Goal: Find specific page/section: Find specific page/section

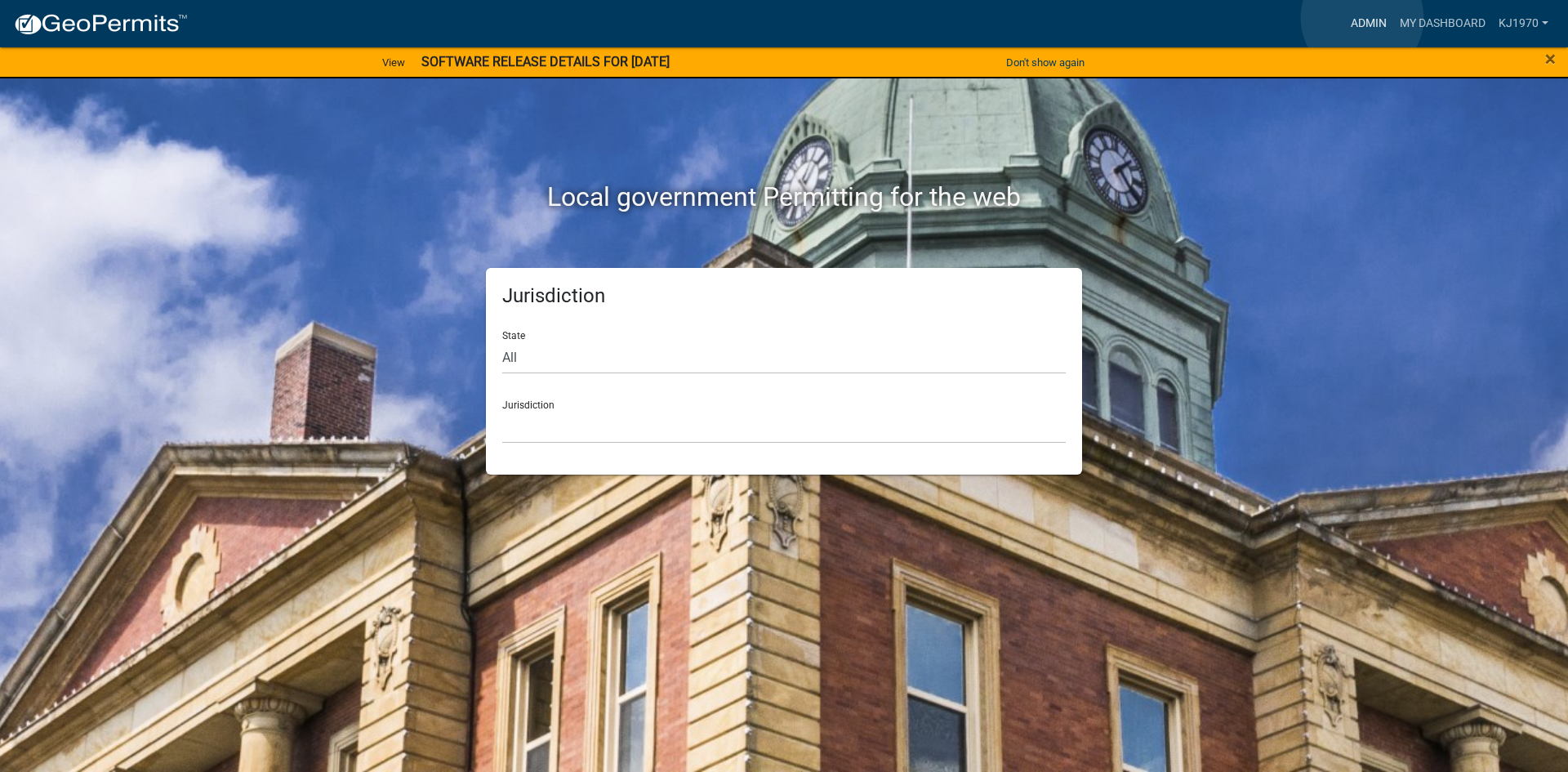
click at [1362, 18] on link "Admin" at bounding box center [1368, 23] width 49 height 31
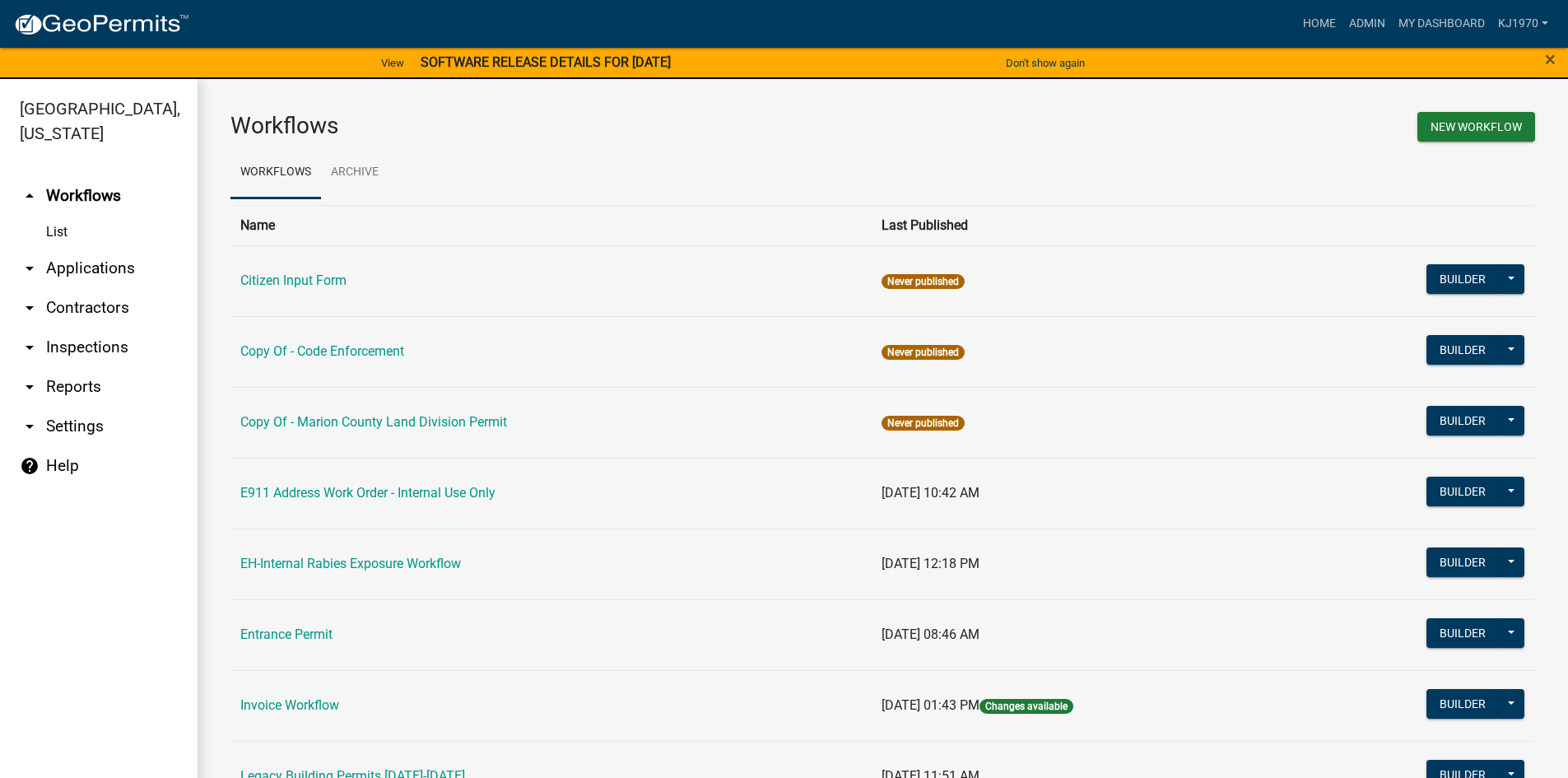
click at [91, 249] on link "arrow_drop_down Applications" at bounding box center [99, 269] width 198 height 40
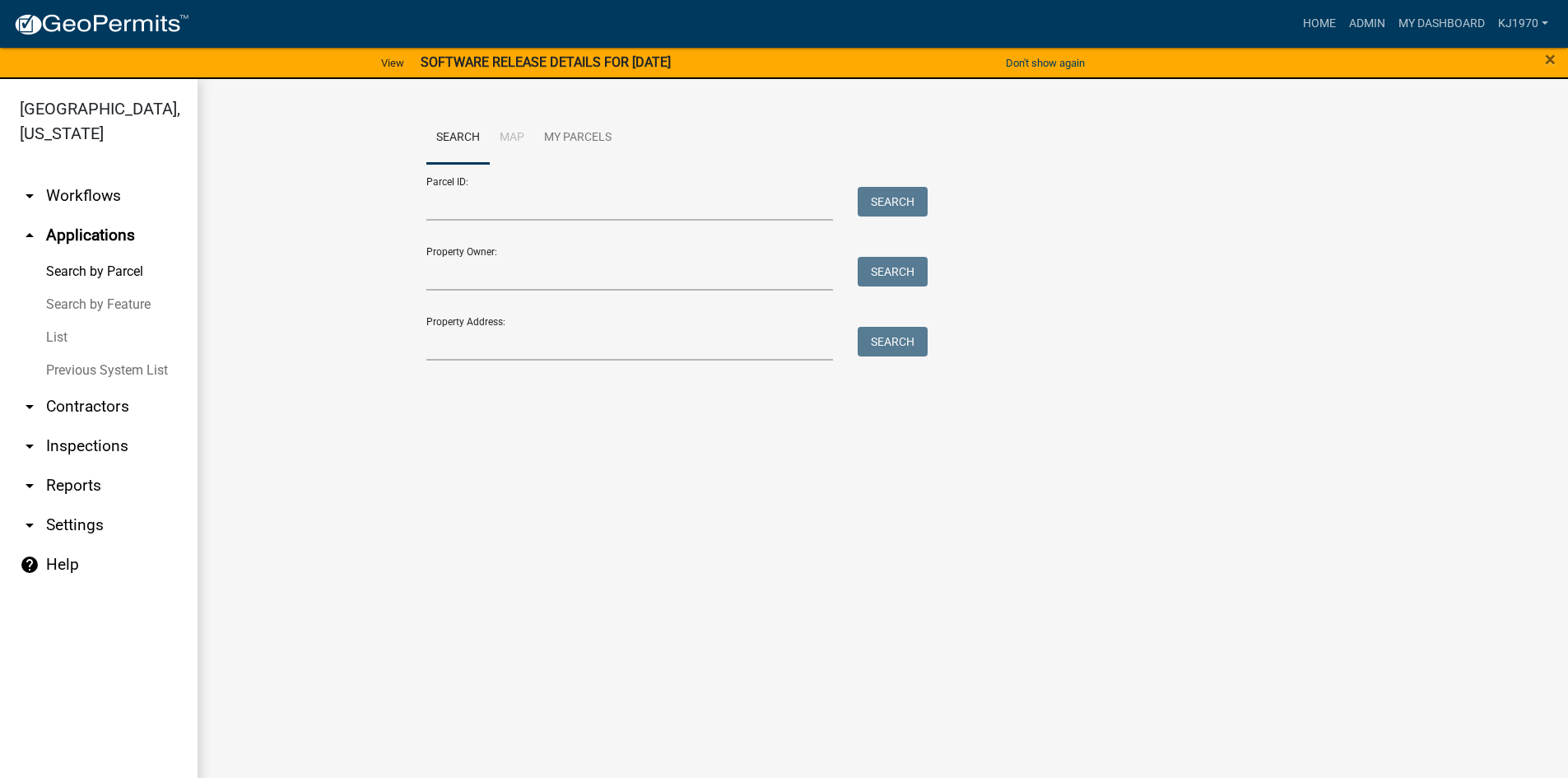
click at [53, 321] on link "List" at bounding box center [99, 337] width 198 height 33
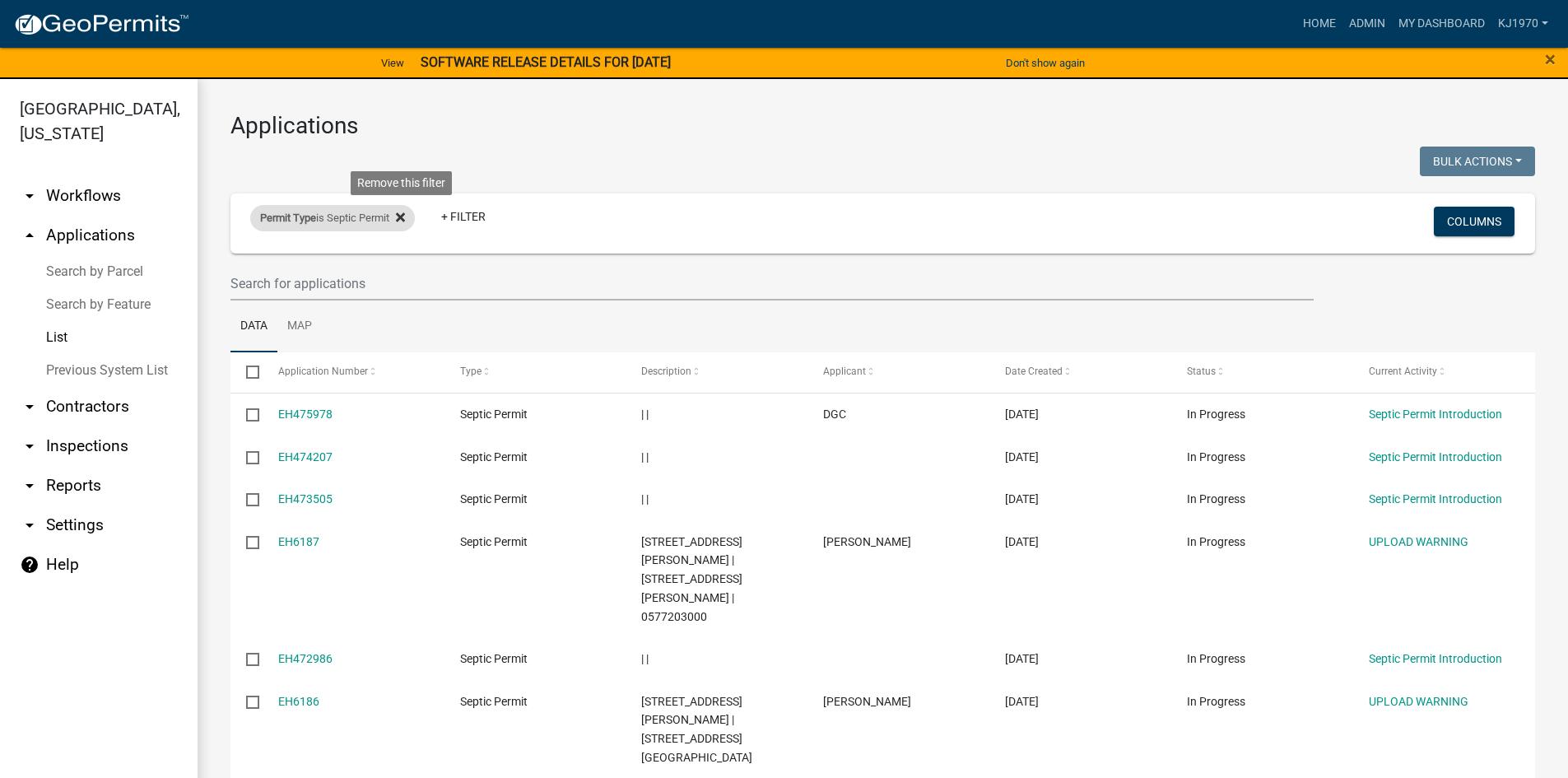
click at [403, 220] on icon at bounding box center [400, 218] width 9 height 9
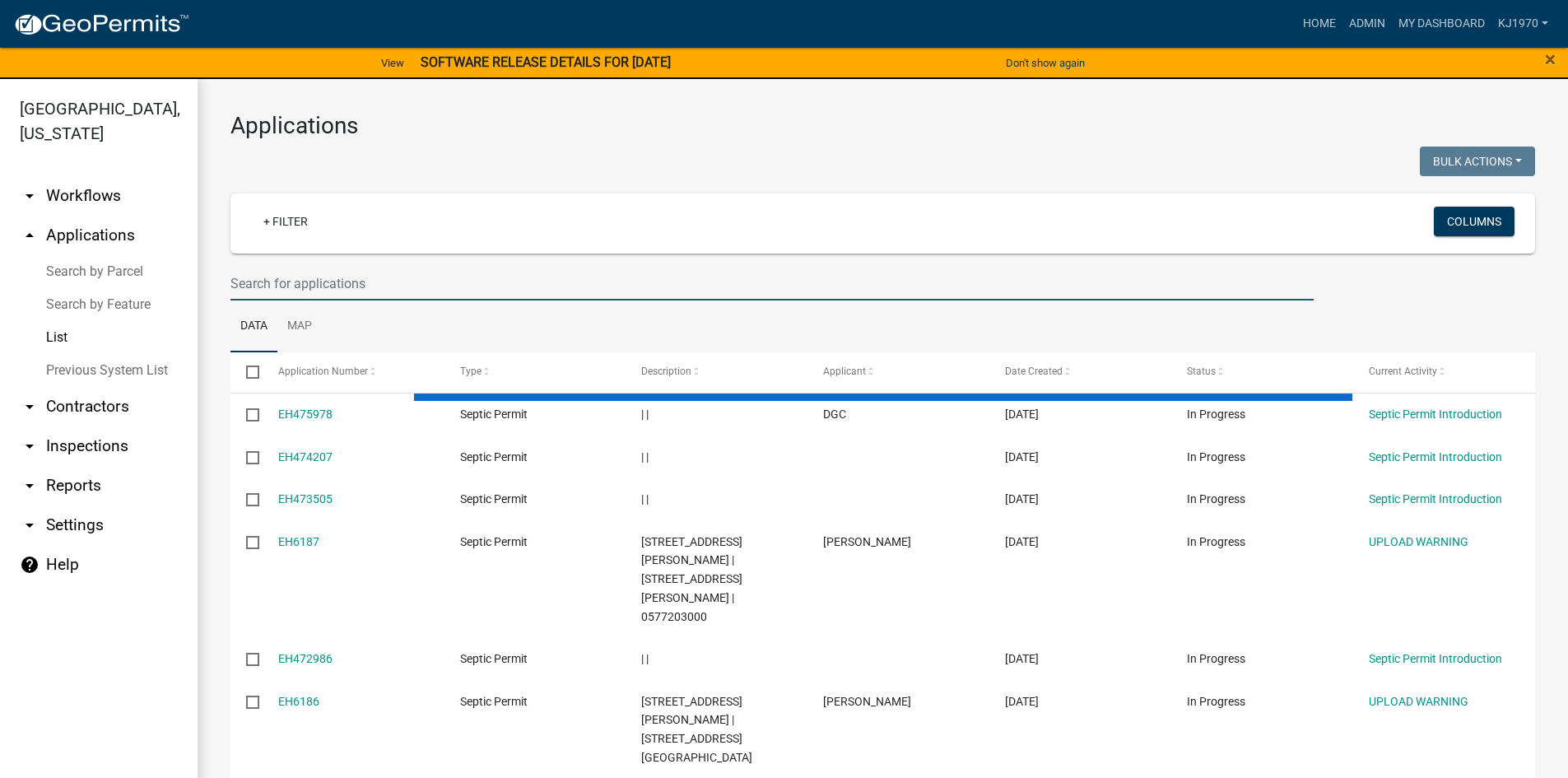
click at [376, 280] on input "text" at bounding box center [771, 284] width 1083 height 34
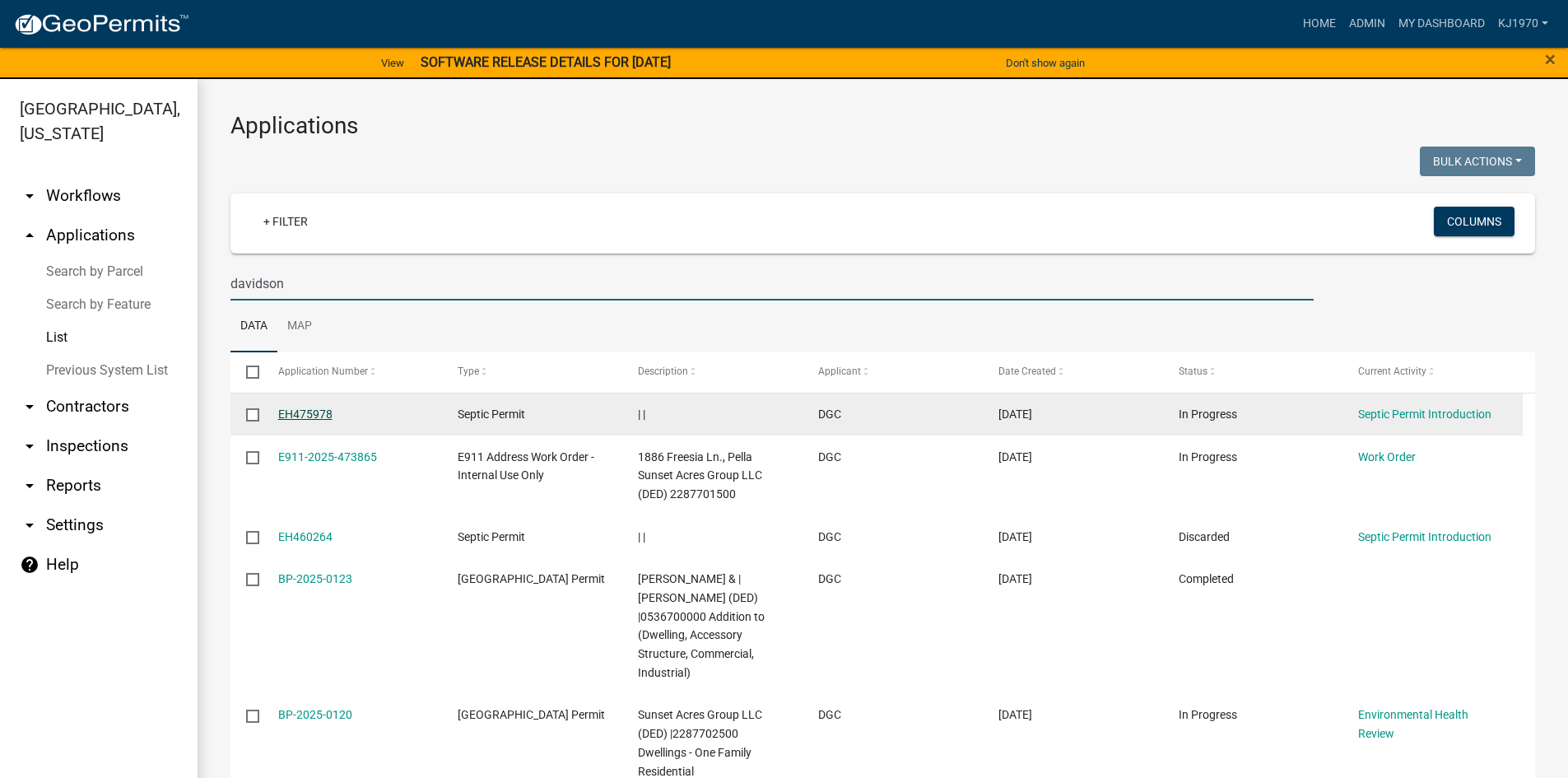
type input "davidson"
click at [326, 415] on link "EH475978" at bounding box center [305, 414] width 54 height 13
